Goal: Task Accomplishment & Management: Manage account settings

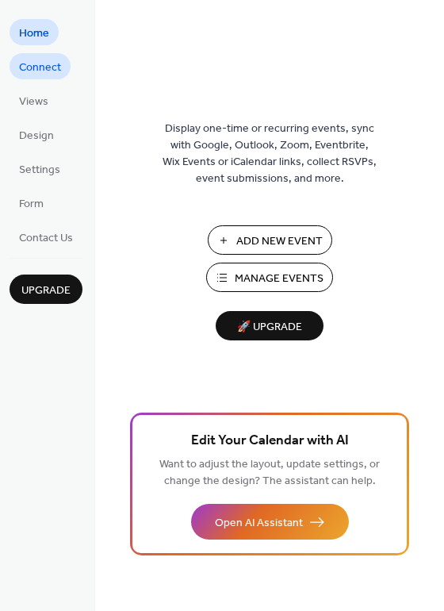
click at [50, 60] on span "Connect" at bounding box center [40, 67] width 42 height 17
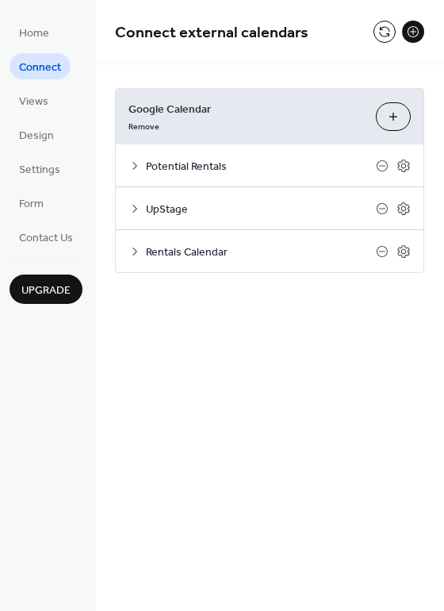
click at [387, 117] on button "Choose Calendars" at bounding box center [393, 116] width 35 height 29
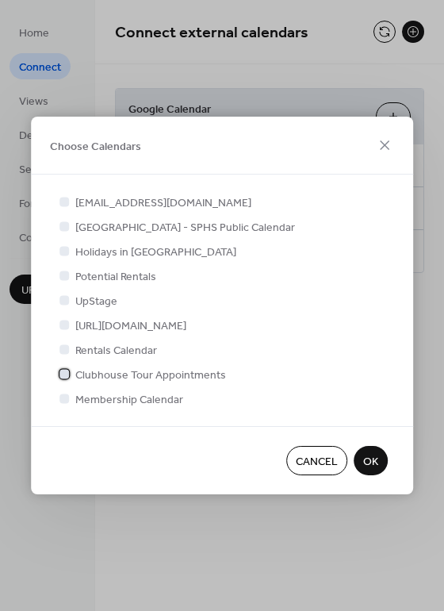
click at [151, 377] on span "Clubhouse Tour Appointments" at bounding box center [150, 375] width 151 height 17
click at [160, 402] on span "Membership Calendar" at bounding box center [129, 400] width 108 height 17
click at [150, 251] on span "Holidays in [GEOGRAPHIC_DATA]" at bounding box center [155, 252] width 161 height 17
click at [363, 461] on span "OK" at bounding box center [370, 462] width 15 height 17
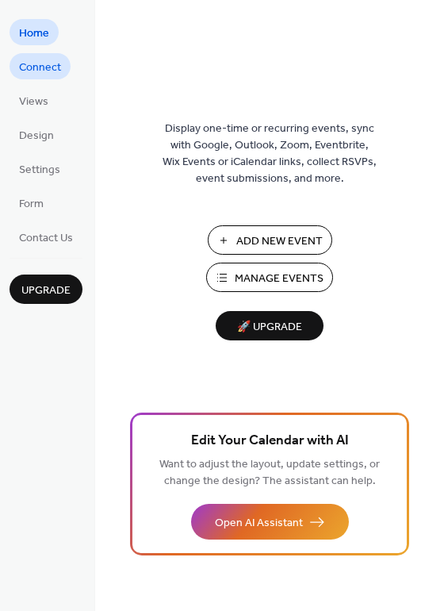
click at [39, 67] on span "Connect" at bounding box center [40, 67] width 42 height 17
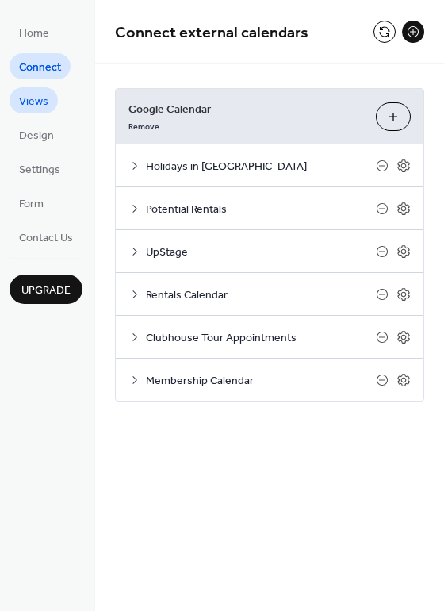
click at [35, 101] on span "Views" at bounding box center [33, 102] width 29 height 17
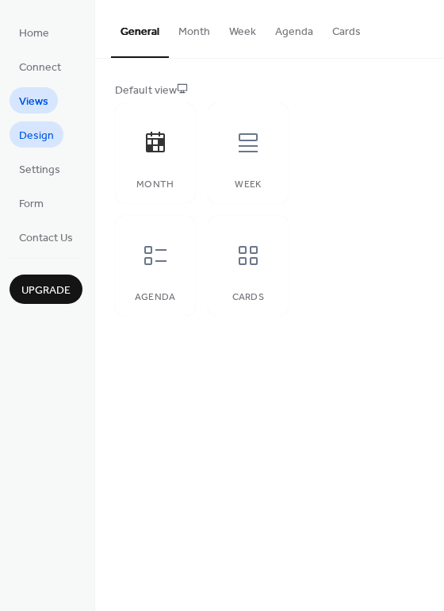
click at [23, 137] on span "Design" at bounding box center [36, 136] width 35 height 17
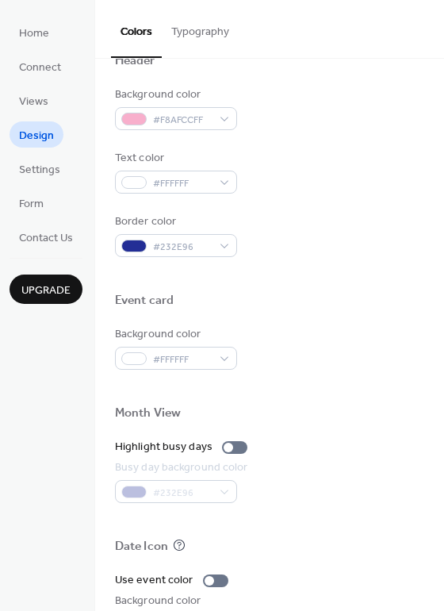
scroll to position [569, 0]
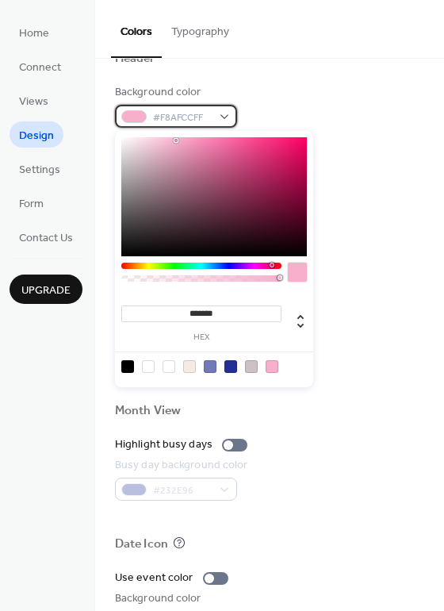
click at [219, 117] on div "#F8AFCCFF" at bounding box center [176, 116] width 122 height 23
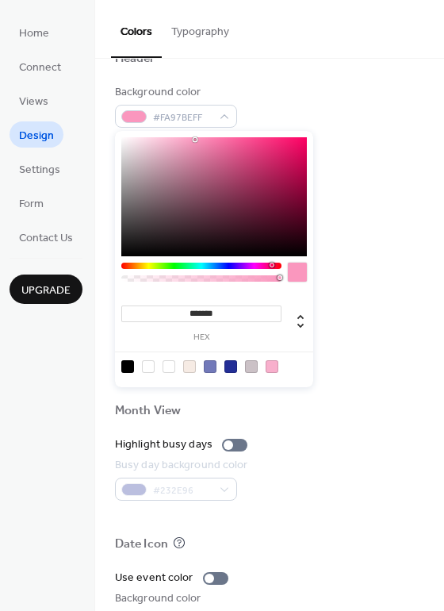
type input "*******"
drag, startPoint x: 178, startPoint y: 138, endPoint x: 195, endPoint y: 140, distance: 17.6
click at [195, 140] on div at bounding box center [214, 196] width 186 height 119
click at [308, 94] on div "Background color #F896BCFF" at bounding box center [269, 106] width 309 height 44
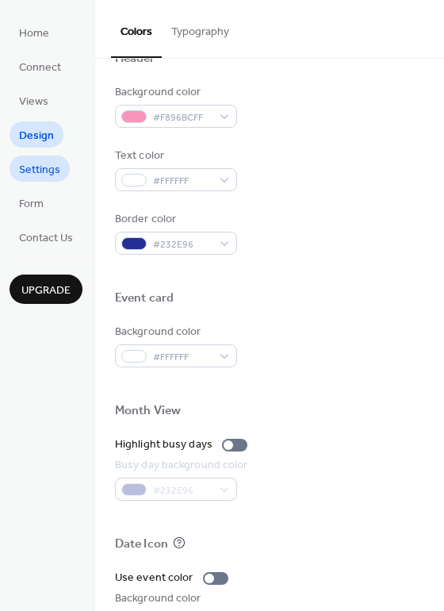
click at [37, 168] on span "Settings" at bounding box center [39, 170] width 41 height 17
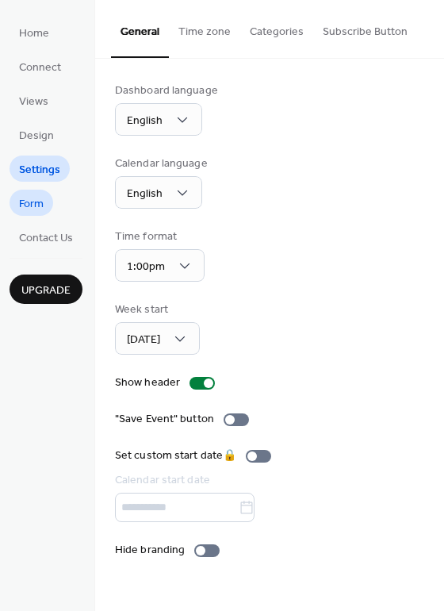
click at [19, 205] on span "Form" at bounding box center [31, 204] width 25 height 17
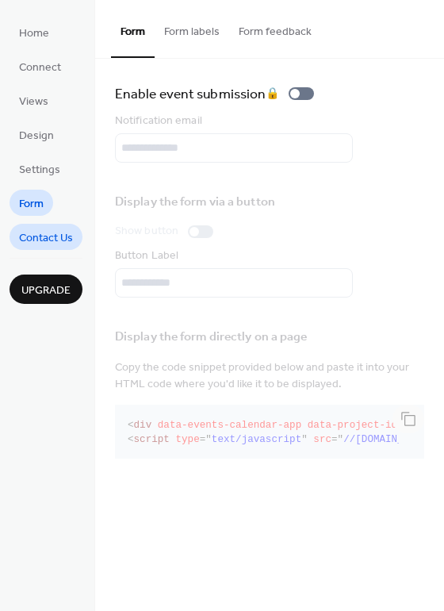
click at [41, 243] on span "Contact Us" at bounding box center [46, 238] width 54 height 17
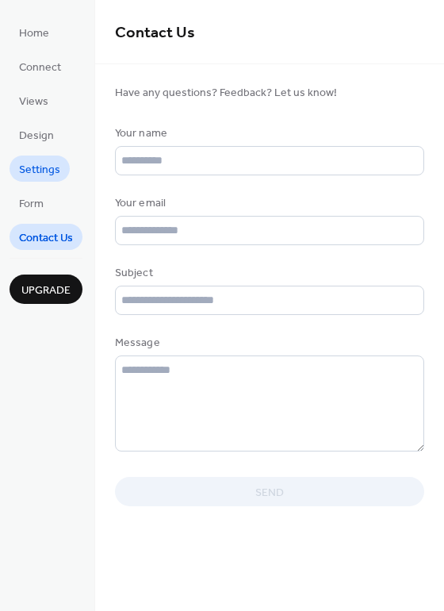
click at [40, 170] on span "Settings" at bounding box center [39, 170] width 41 height 17
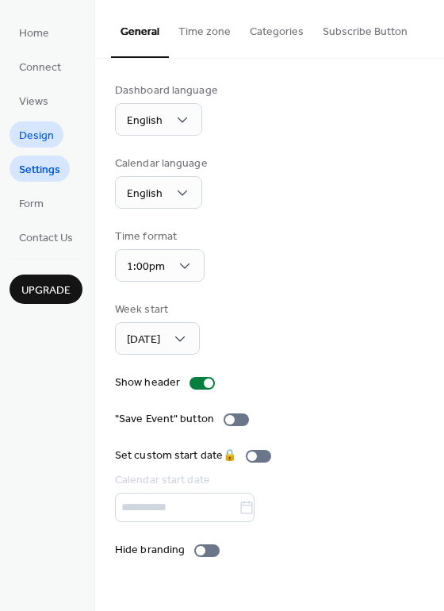
click at [37, 130] on span "Design" at bounding box center [36, 136] width 35 height 17
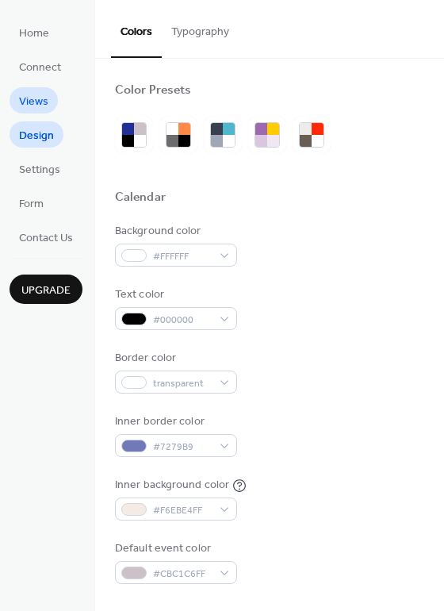
click at [45, 102] on span "Views" at bounding box center [33, 102] width 29 height 17
